Goal: Task Accomplishment & Management: Manage account settings

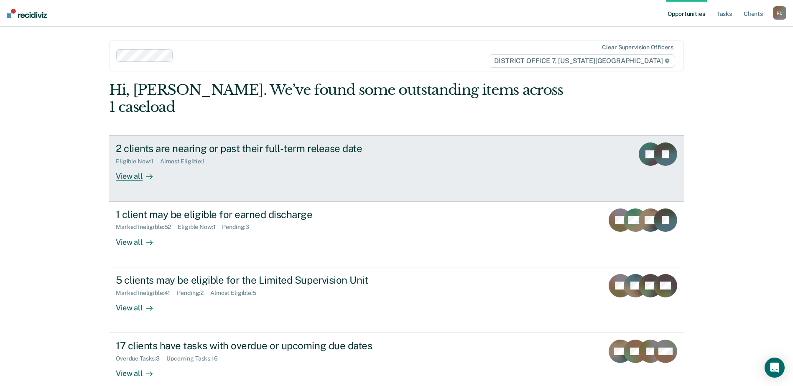
click at [257, 157] on div "2 clients are nearing or past their full-term release date Eligible Now : 1 Alm…" at bounding box center [272, 161] width 313 height 38
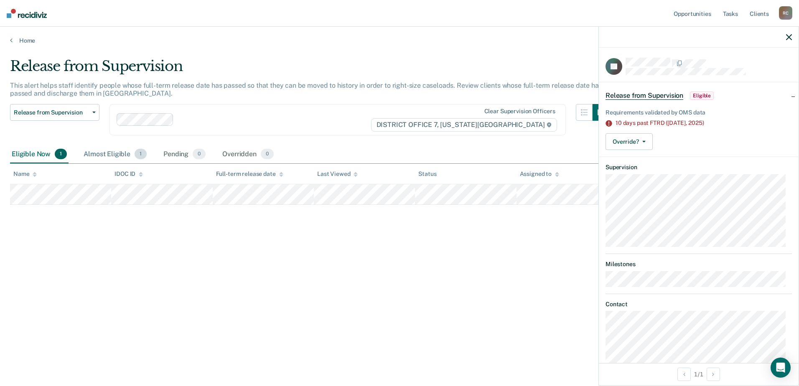
click at [117, 150] on div "Almost Eligible 1" at bounding box center [115, 154] width 66 height 18
click at [31, 39] on link "Home" at bounding box center [399, 41] width 779 height 8
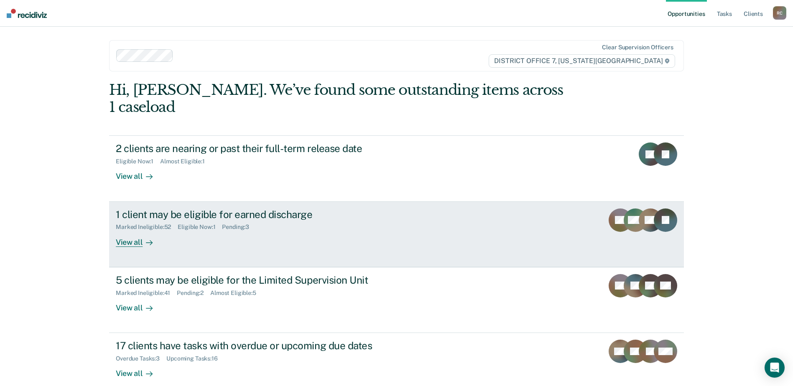
click at [224, 229] on div "1 client may be eligible for earned discharge Marked Ineligible : 52 Eligible N…" at bounding box center [272, 227] width 313 height 38
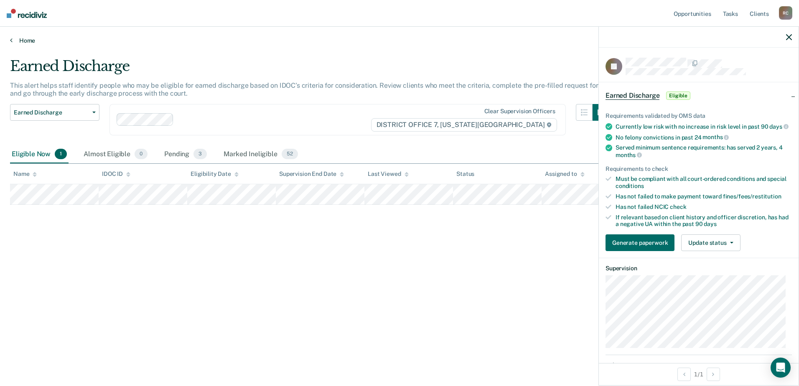
click at [26, 41] on link "Home" at bounding box center [399, 41] width 779 height 8
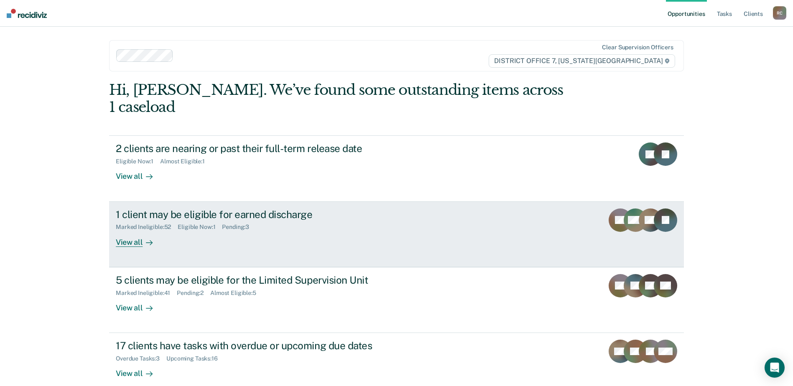
scroll to position [29, 0]
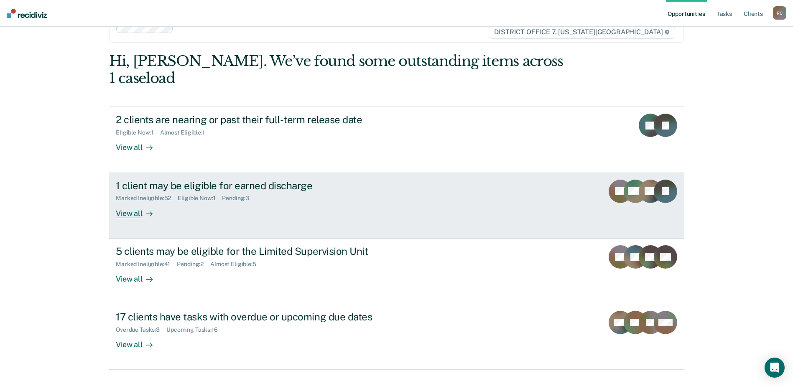
click at [265, 193] on div "1 client may be eligible for earned discharge Marked Ineligible : 52 Eligible N…" at bounding box center [272, 199] width 313 height 38
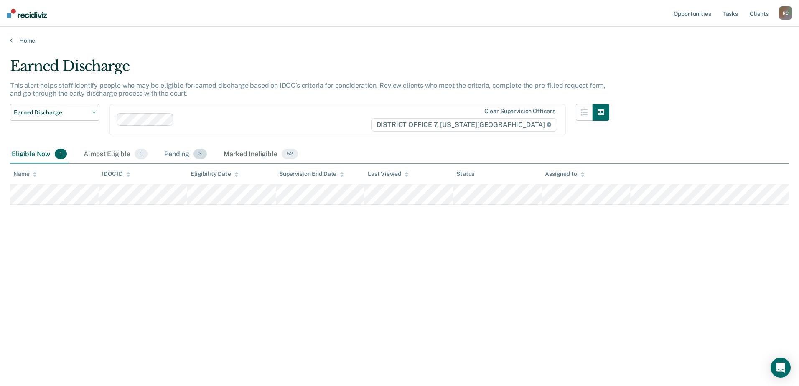
click at [193, 151] on span "3" at bounding box center [199, 154] width 13 height 11
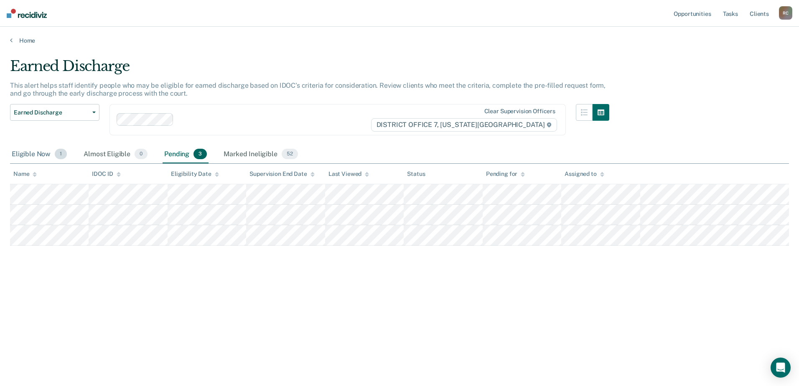
click at [44, 160] on div "Eligible Now 1" at bounding box center [39, 154] width 58 height 18
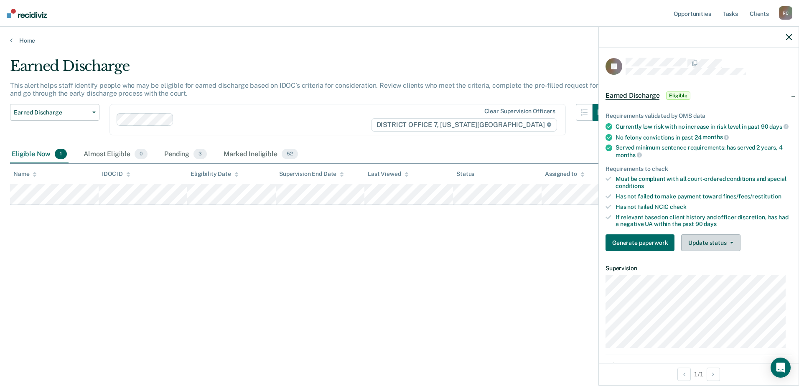
click at [694, 244] on button "Update status" at bounding box center [710, 242] width 59 height 17
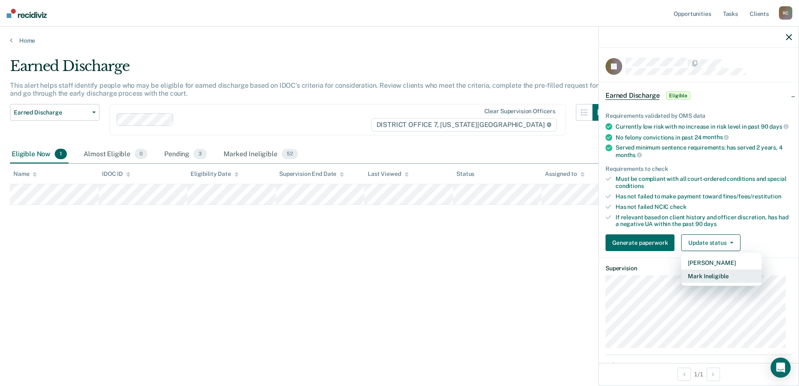
click at [704, 278] on button "Mark Ineligible" at bounding box center [721, 275] width 81 height 13
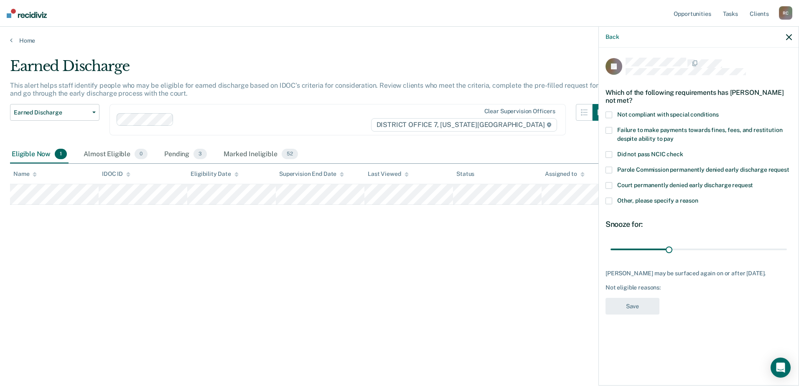
click at [611, 132] on span at bounding box center [608, 130] width 7 height 7
click at [640, 311] on button "Save" at bounding box center [632, 306] width 54 height 17
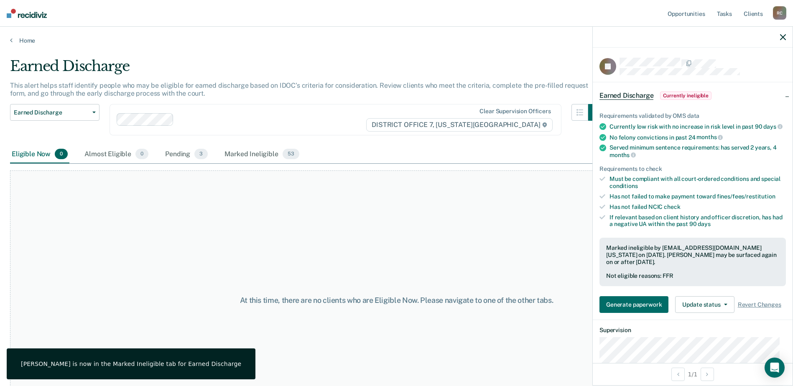
click at [781, 36] on icon "button" at bounding box center [783, 37] width 6 height 6
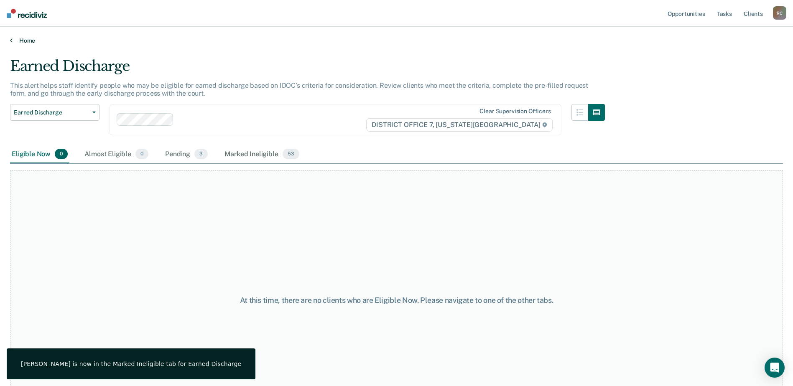
click at [23, 41] on link "Home" at bounding box center [396, 41] width 773 height 8
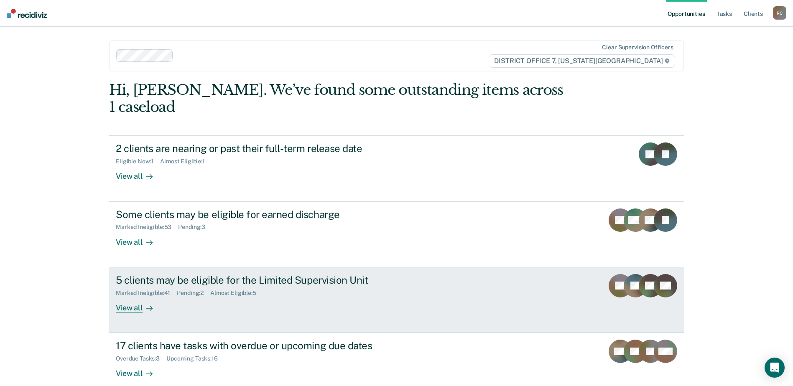
click at [233, 287] on div "5 clients may be eligible for the Limited Supervision Unit Marked Ineligible : …" at bounding box center [272, 293] width 313 height 38
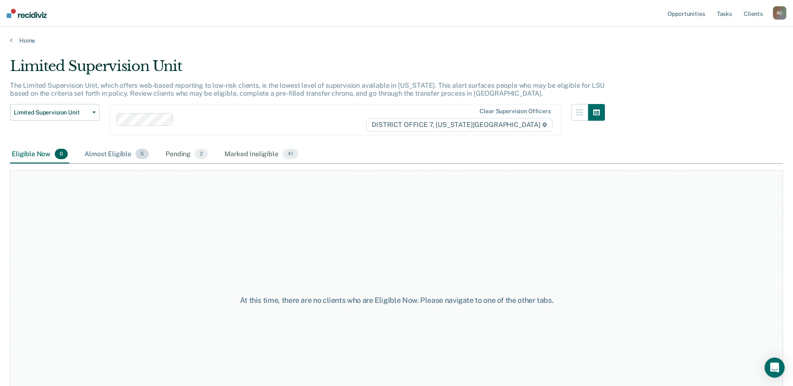
click at [115, 155] on div "Almost Eligible 5" at bounding box center [117, 154] width 68 height 18
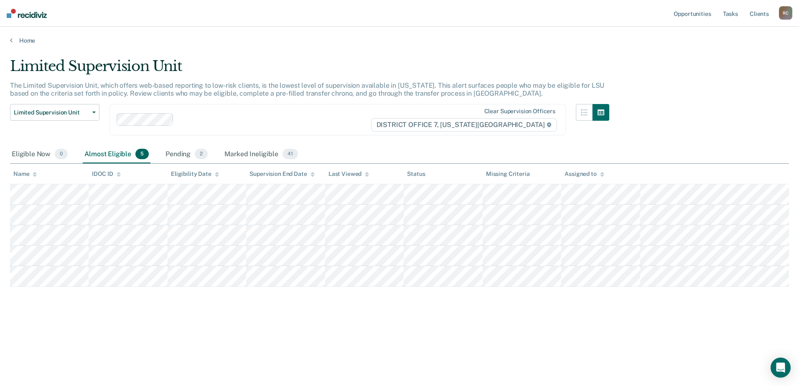
click at [231, 314] on div "Limited Supervision Unit The Limited Supervision Unit, which offers web-based r…" at bounding box center [399, 191] width 779 height 266
click at [29, 40] on link "Home" at bounding box center [399, 41] width 779 height 8
